Goal: Find specific page/section: Find specific page/section

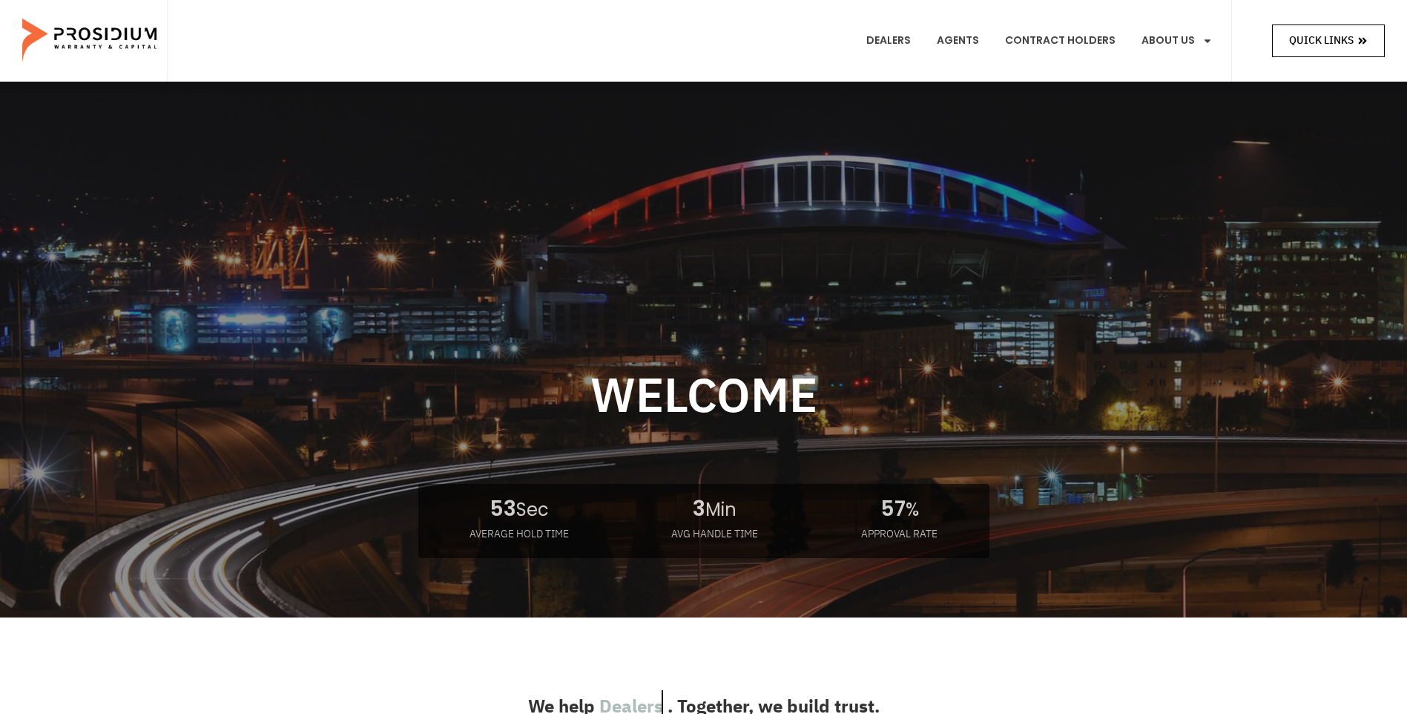
click at [1323, 42] on span "Quick Links" at bounding box center [1321, 40] width 65 height 19
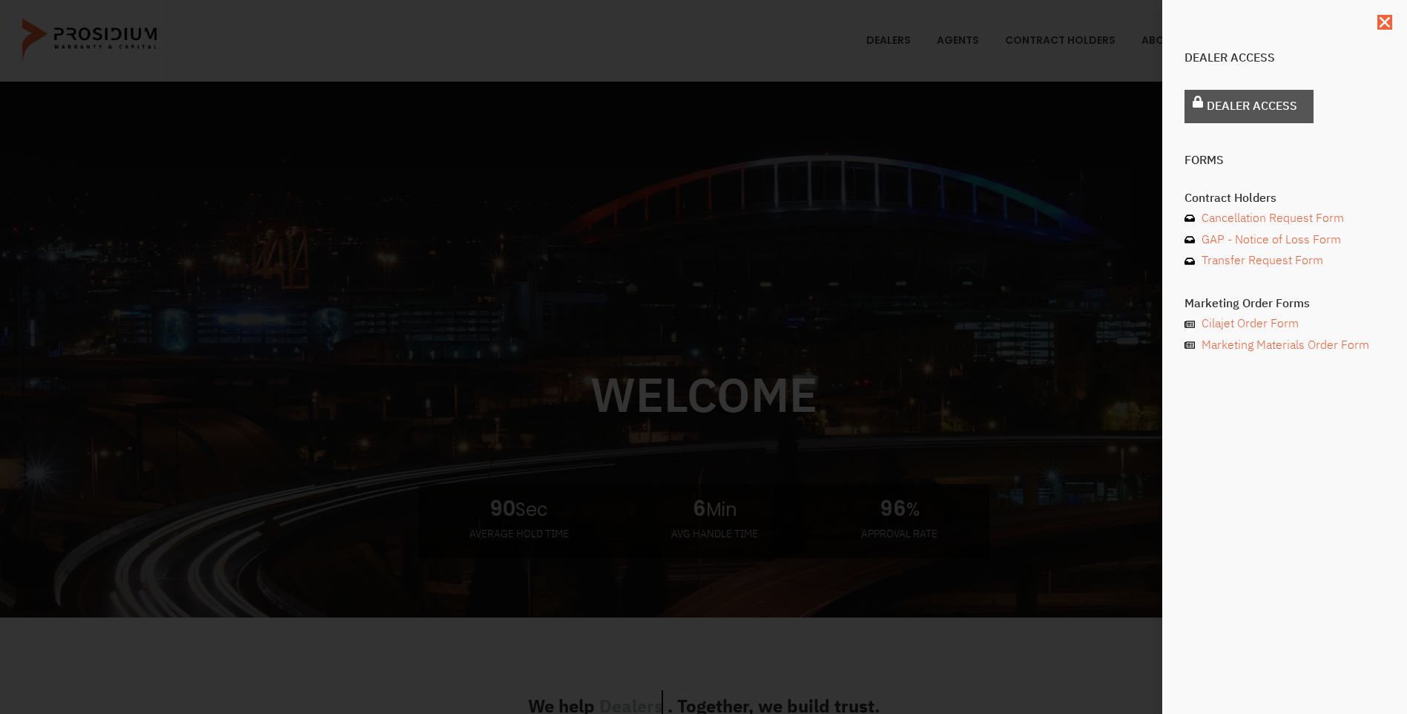
click at [1227, 102] on span "Dealer Access" at bounding box center [1252, 107] width 90 height 22
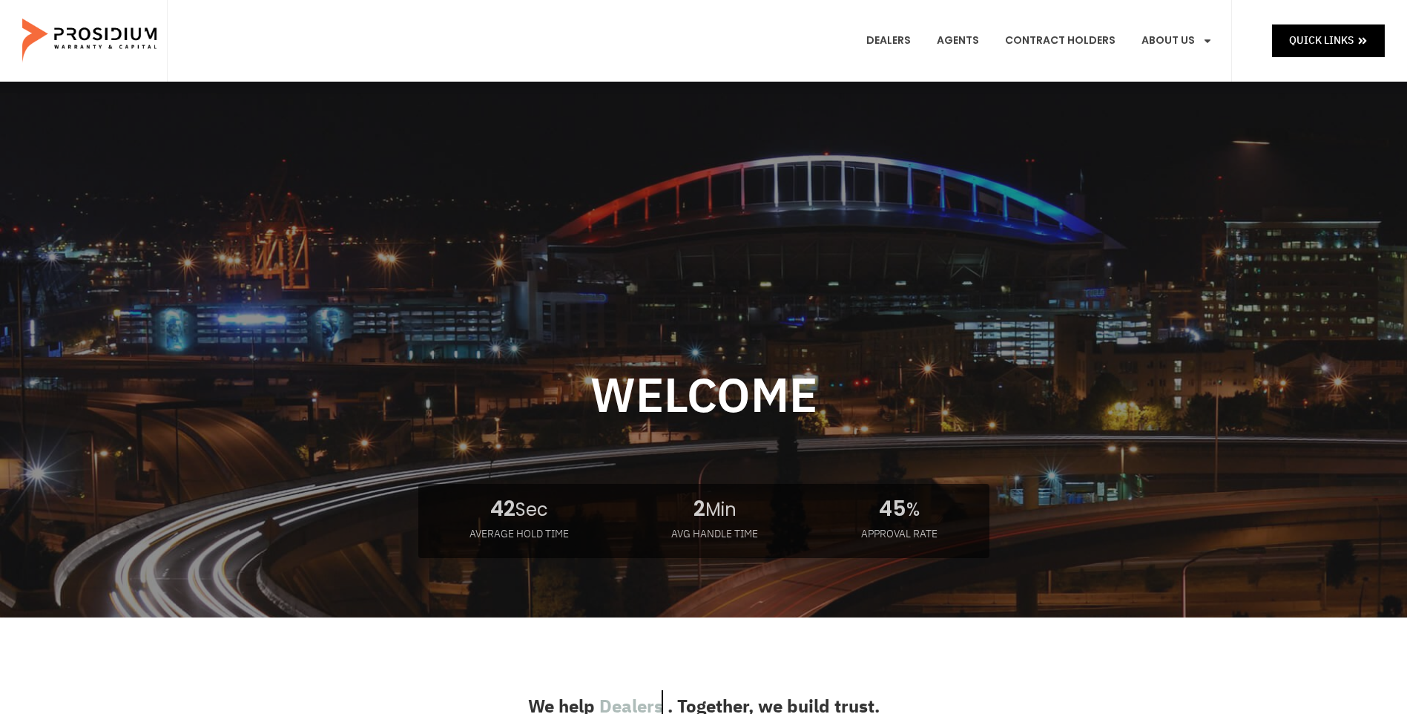
click at [1308, 20] on div "Quick Links" at bounding box center [1308, 41] width 153 height 82
click at [1311, 39] on span "Quick Links" at bounding box center [1321, 40] width 65 height 19
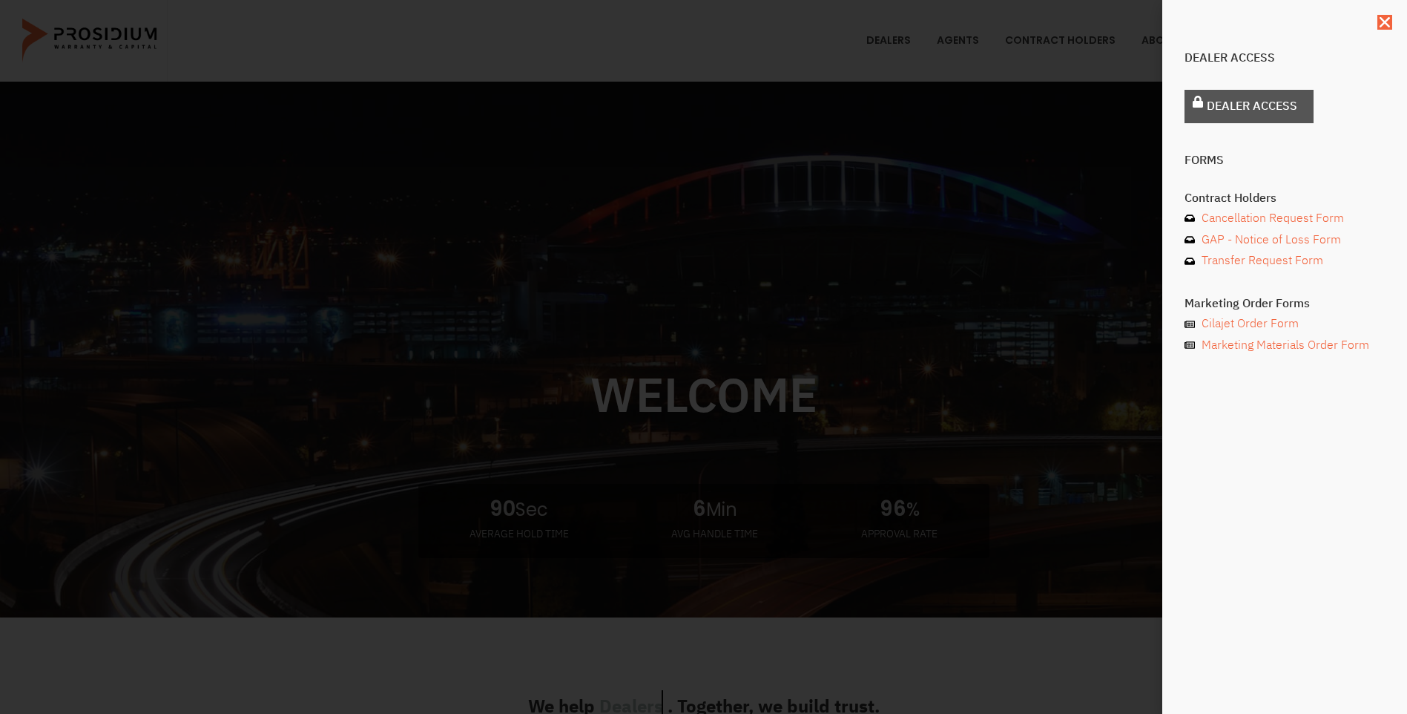
click at [1213, 91] on link "Dealer Access" at bounding box center [1249, 106] width 129 height 33
click at [1241, 106] on span "Dealer Access" at bounding box center [1252, 107] width 90 height 22
